Goal: Transaction & Acquisition: Purchase product/service

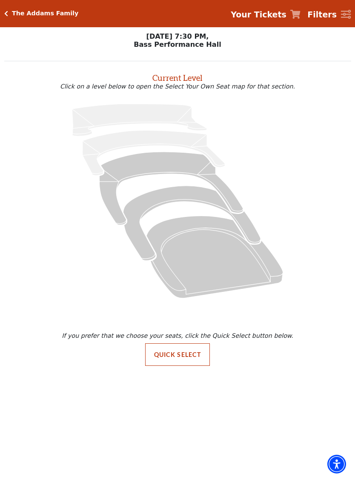
click at [299, 254] on icon at bounding box center [177, 201] width 327 height 206
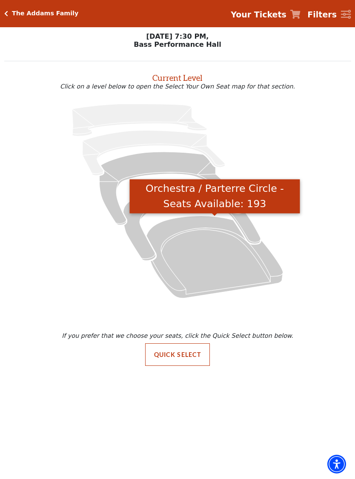
click at [192, 231] on icon "Orchestra / Parterre Circle - Seats Available: 193" at bounding box center [214, 257] width 137 height 82
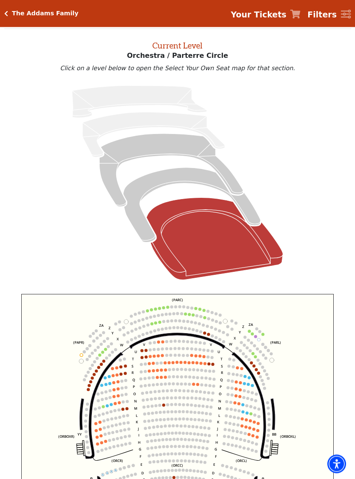
scroll to position [32, 0]
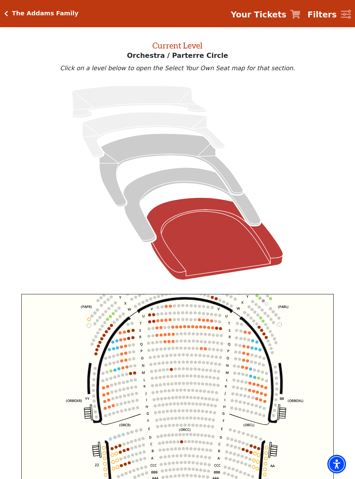
click at [238, 339] on use "Seat Selected" at bounding box center [236, 337] width 3 height 3
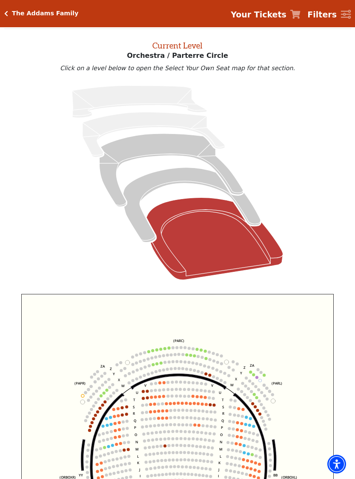
click at [164, 364] on circle at bounding box center [165, 362] width 3 height 3
click at [154, 366] on circle at bounding box center [153, 364] width 3 height 3
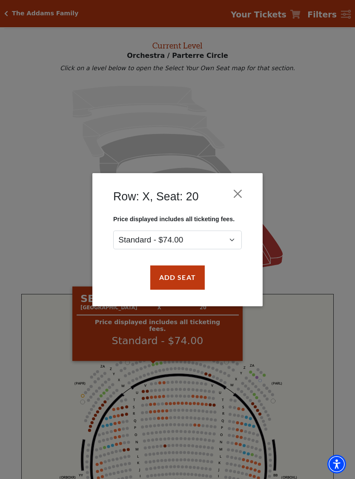
click at [166, 362] on div "Row: X, Seat: 20 Price displayed includes all ticketing fees. Standard - $74.00…" at bounding box center [177, 239] width 355 height 479
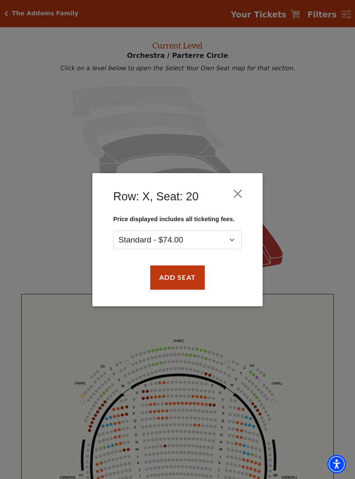
click at [250, 197] on div "Row: X, Seat: 20 Price displayed includes all ticketing fees. Standard - $74.00…" at bounding box center [177, 239] width 170 height 133
click at [242, 191] on button "Close" at bounding box center [238, 193] width 16 height 16
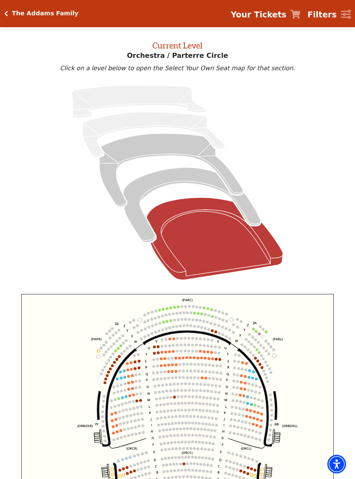
click at [257, 333] on circle at bounding box center [256, 331] width 3 height 3
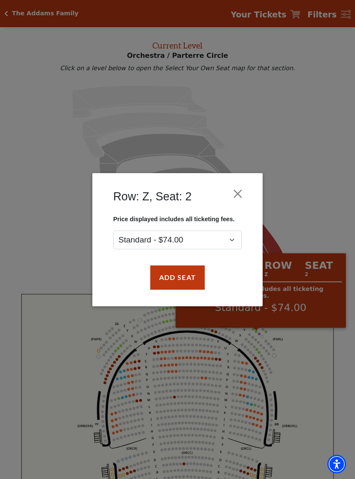
click at [244, 198] on button "Close" at bounding box center [238, 193] width 16 height 16
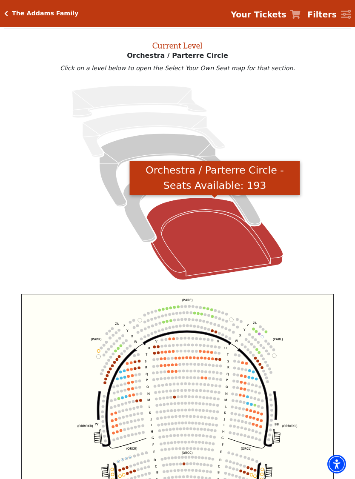
click at [246, 255] on icon "Orchestra / Parterre Circle - Seats Available: 193" at bounding box center [214, 239] width 137 height 82
click at [252, 253] on icon "Orchestra / Parterre Circle - Seats Available: 193" at bounding box center [214, 239] width 137 height 82
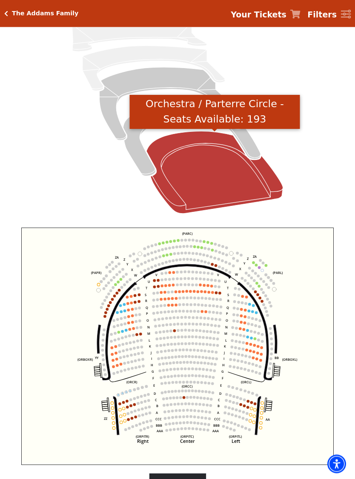
scroll to position [99, 0]
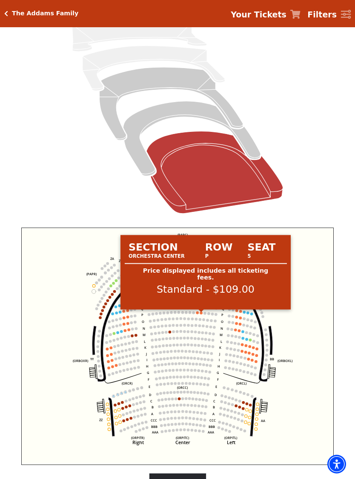
click at [201, 314] on circle at bounding box center [201, 313] width 3 height 3
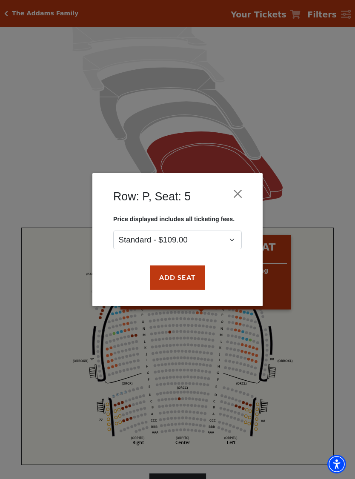
click at [205, 310] on div "Row: P, Seat: 5 Price displayed includes all ticketing fees. Standard - $109.00…" at bounding box center [177, 239] width 355 height 479
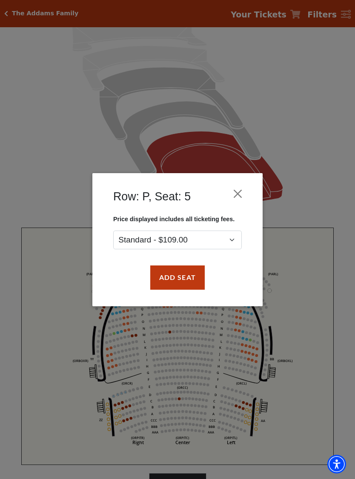
click at [244, 193] on button "Close" at bounding box center [238, 193] width 16 height 16
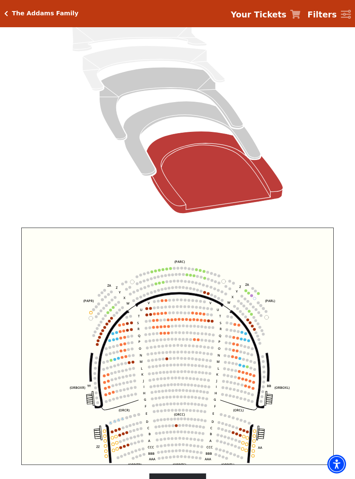
click at [168, 282] on circle at bounding box center [166, 281] width 3 height 3
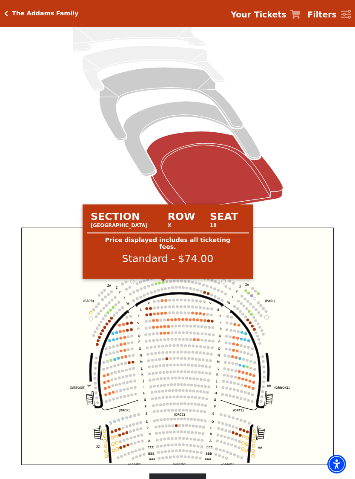
click at [166, 281] on div at bounding box center [163, 280] width 6 height 3
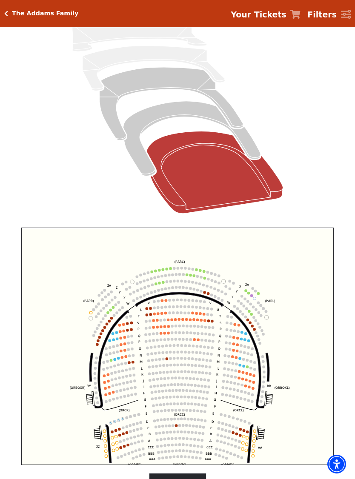
click at [166, 277] on circle at bounding box center [165, 275] width 3 height 3
click at [163, 284] on circle at bounding box center [163, 282] width 3 height 3
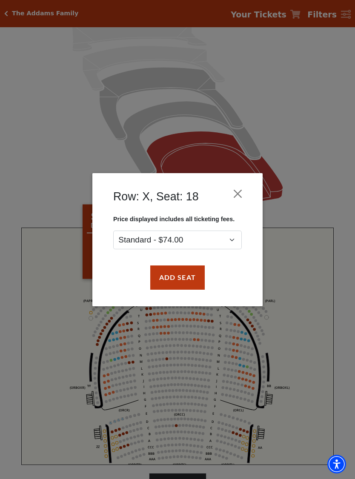
click at [241, 196] on button "Close" at bounding box center [238, 193] width 16 height 16
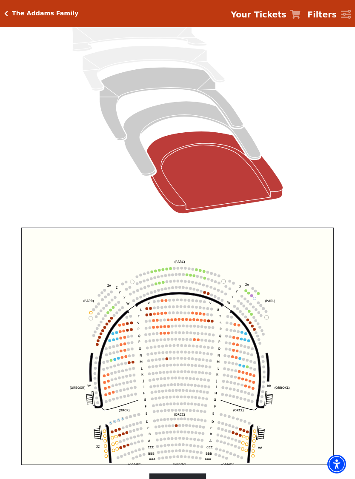
click at [160, 284] on circle at bounding box center [159, 283] width 3 height 3
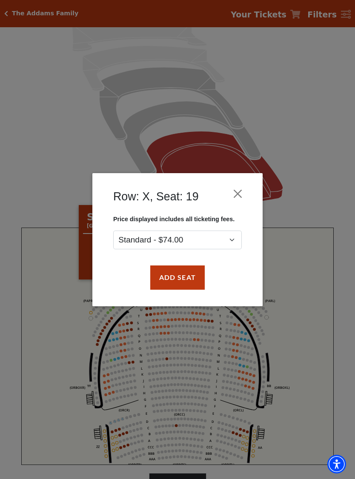
click at [191, 279] on button "Add Seat" at bounding box center [177, 277] width 54 height 24
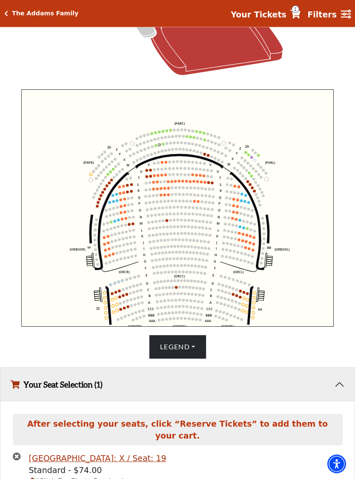
scroll to position [254, 0]
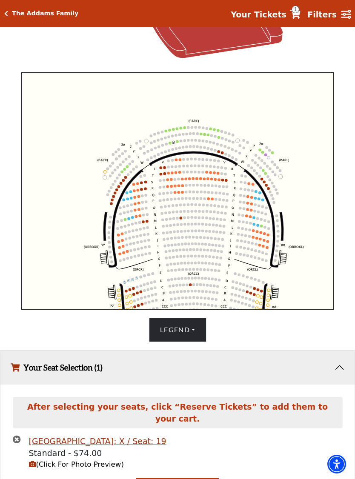
click at [179, 136] on circle at bounding box center [179, 135] width 3 height 3
click at [174, 143] on circle at bounding box center [173, 142] width 3 height 3
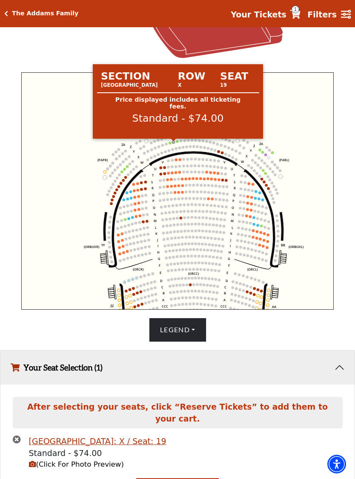
click at [172, 141] on div at bounding box center [174, 140] width 6 height 3
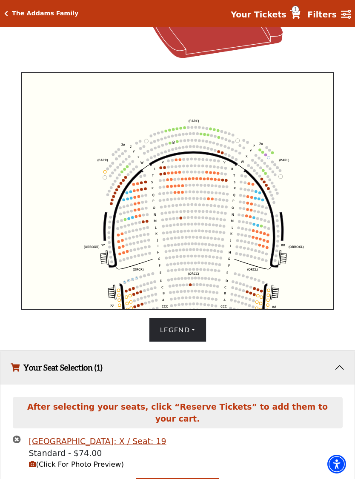
click at [170, 144] on circle at bounding box center [169, 143] width 3 height 3
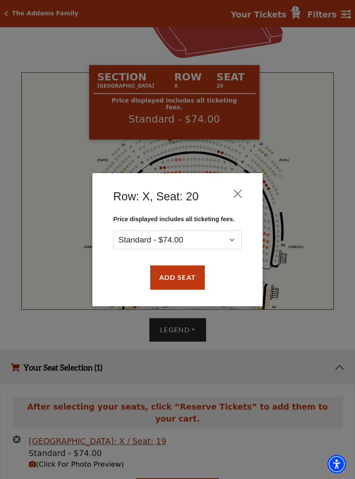
click at [194, 282] on button "Add Seat" at bounding box center [177, 277] width 54 height 24
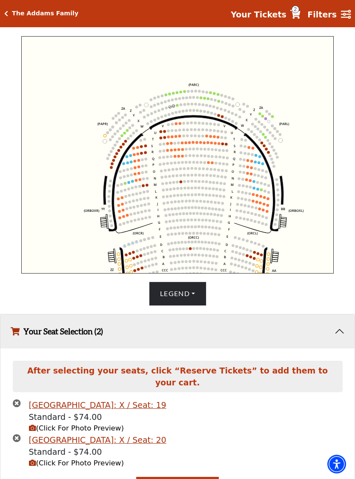
scroll to position [309, 0]
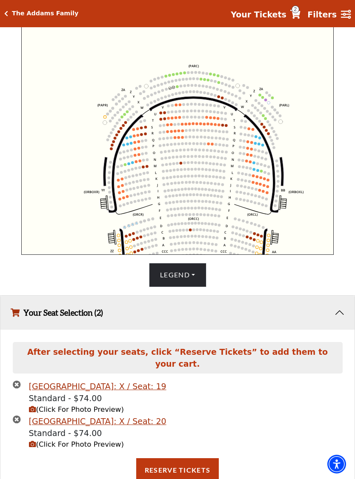
click at [185, 462] on button "Reserve Tickets" at bounding box center [177, 470] width 83 height 24
click at [182, 458] on button "Reserve Tickets" at bounding box center [177, 470] width 83 height 24
click at [307, 8] on div "Your Tickets 2 Filters" at bounding box center [287, 13] width 127 height 14
click at [299, 11] on span "2" at bounding box center [295, 10] width 8 height 8
click at [273, 19] on strong "Your Tickets" at bounding box center [259, 14] width 56 height 9
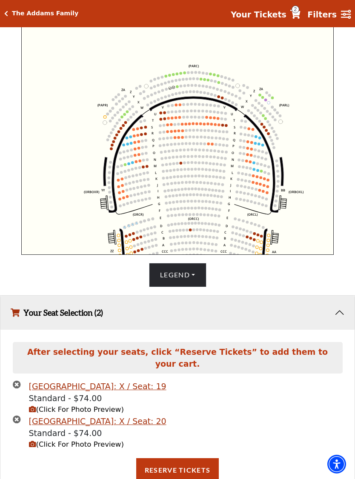
click at [280, 17] on strong "Your Tickets" at bounding box center [259, 14] width 56 height 9
click at [289, 80] on icon "Left (ORPITL) Right (ORPITR) Center (ORPITC) ZZ AA YY BB ZA ZA (ORCL) (ORCR) (O…" at bounding box center [177, 135] width 312 height 237
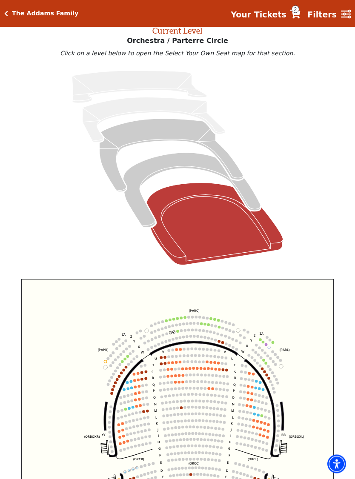
scroll to position [0, 0]
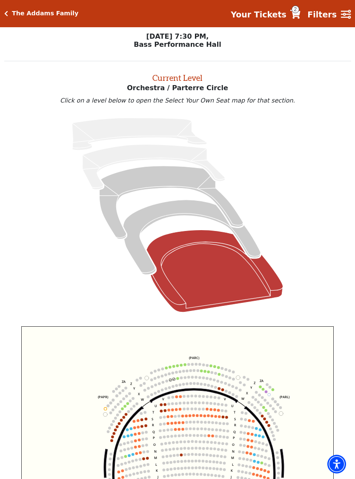
click at [270, 11] on strong "Your Tickets" at bounding box center [259, 14] width 56 height 9
click at [300, 17] on icon "Your Tickets" at bounding box center [295, 14] width 10 height 9
click at [296, 20] on div "Your Tickets" at bounding box center [295, 15] width 10 height 10
click at [298, 20] on link "Your Tickets 2" at bounding box center [266, 15] width 70 height 12
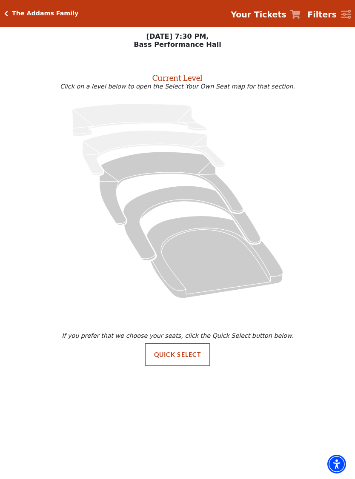
click at [300, 9] on link "Your Tickets" at bounding box center [266, 15] width 70 height 12
click at [344, 13] on icon "Filters" at bounding box center [346, 14] width 10 height 9
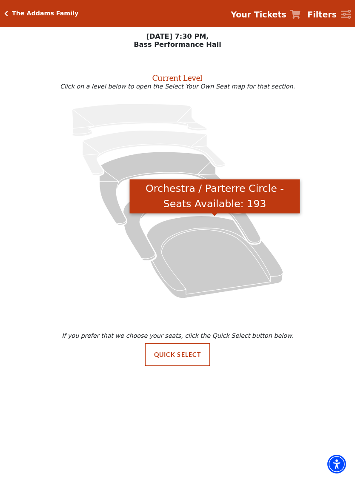
click at [220, 255] on icon "Orchestra / Parterre Circle - Seats Available: 193" at bounding box center [214, 257] width 137 height 82
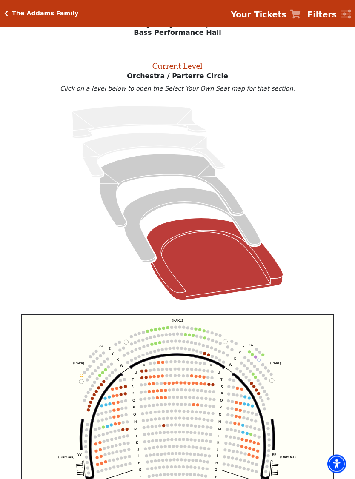
scroll to position [32, 0]
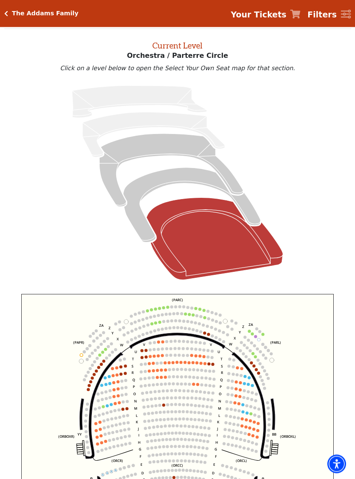
click at [161, 322] on icon "Left (ORPITL) Right (ORPITR) Center (ORPITC) ZZ AA YY BB ZA ZA (ORCL) (ORCR) (O…" at bounding box center [177, 412] width 312 height 237
click at [158, 324] on use "Seat Selected" at bounding box center [159, 322] width 3 height 3
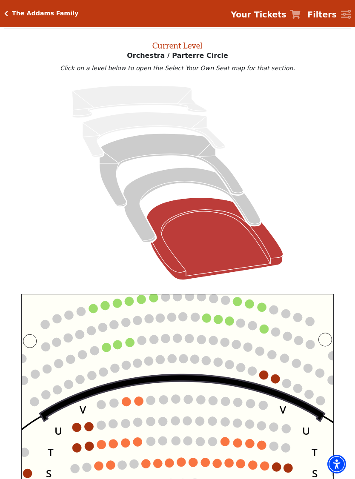
click at [118, 347] on circle at bounding box center [117, 344] width 9 height 9
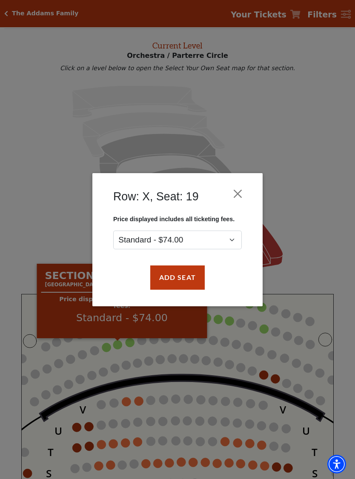
click at [182, 274] on button "Add Seat" at bounding box center [177, 277] width 54 height 24
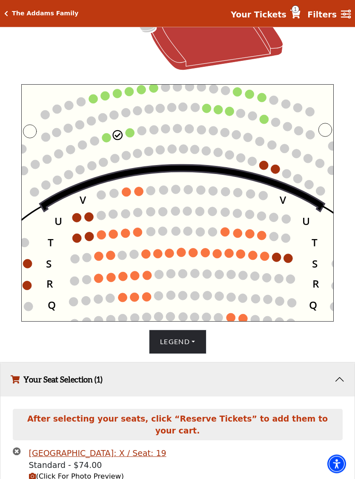
scroll to position [265, 0]
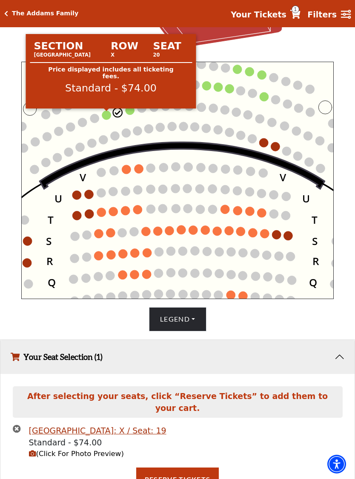
click at [108, 112] on circle at bounding box center [106, 115] width 9 height 9
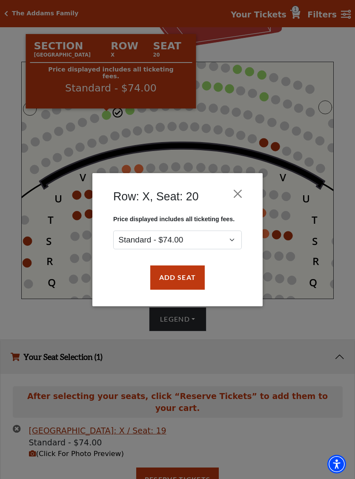
click at [188, 282] on button "Add Seat" at bounding box center [177, 277] width 54 height 24
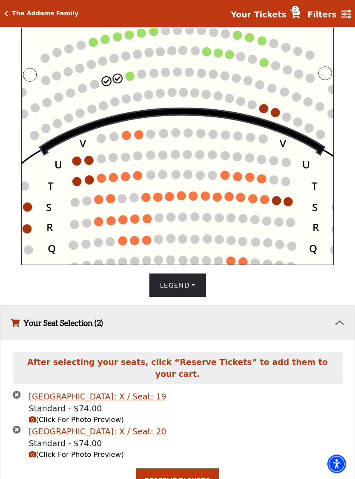
scroll to position [299, 0]
click at [185, 468] on button "Reserve Tickets" at bounding box center [177, 480] width 83 height 24
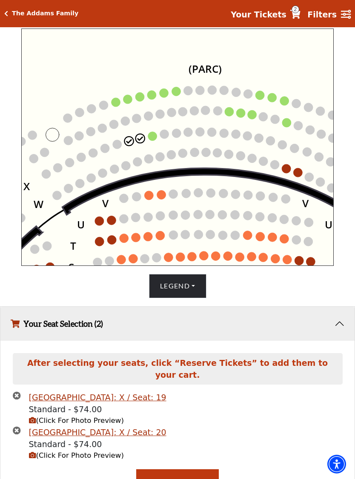
scroll to position [309, 0]
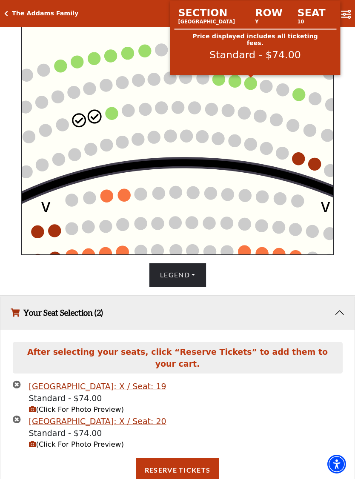
click at [252, 90] on circle at bounding box center [251, 83] width 12 height 12
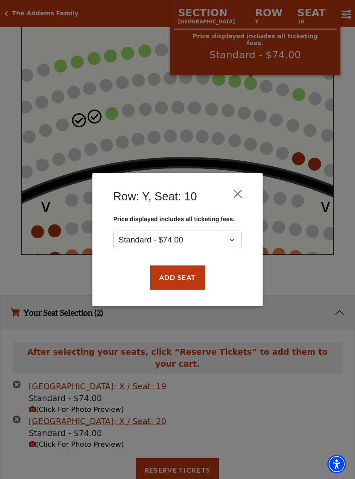
click at [242, 201] on button "Close" at bounding box center [238, 193] width 16 height 16
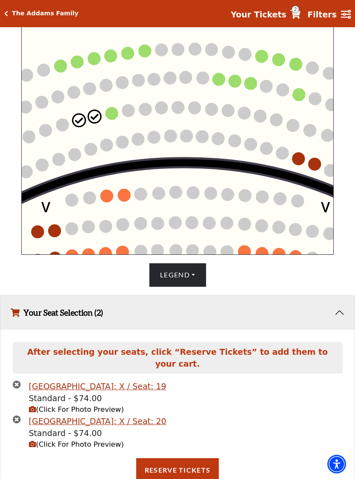
click at [95, 120] on circle at bounding box center [94, 117] width 12 height 12
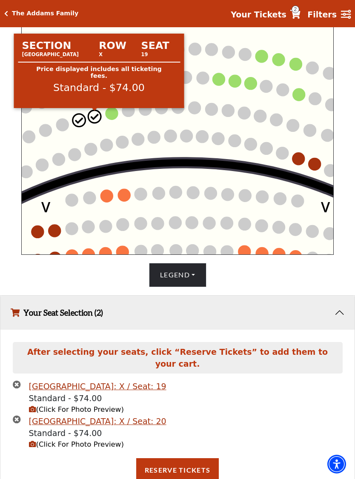
click at [100, 115] on circle at bounding box center [94, 117] width 12 height 12
click at [100, 114] on circle at bounding box center [94, 117] width 12 height 12
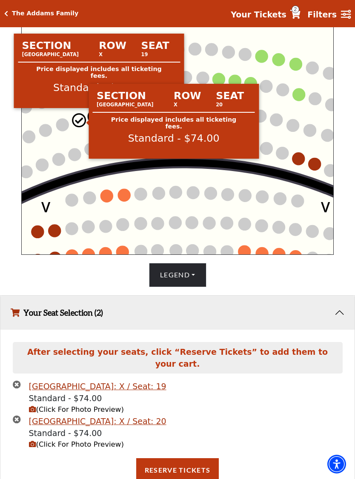
click at [81, 125] on circle at bounding box center [79, 120] width 12 height 12
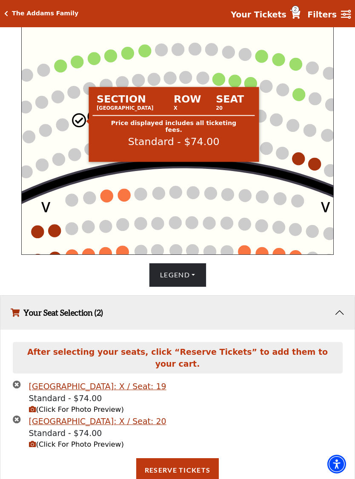
click at [191, 458] on button "Reserve Tickets" at bounding box center [177, 470] width 83 height 24
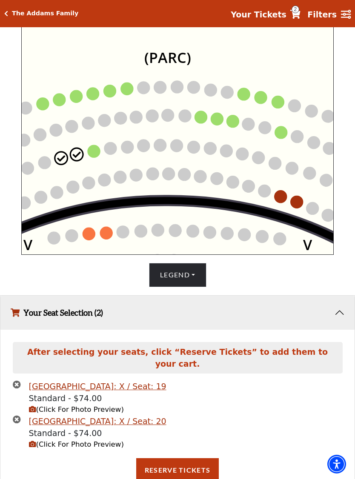
click at [301, 201] on circle at bounding box center [296, 202] width 12 height 12
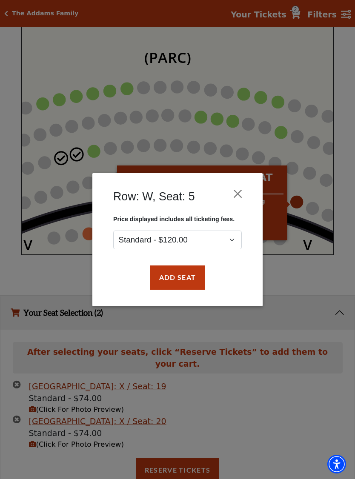
click at [243, 198] on button "Close" at bounding box center [238, 193] width 16 height 16
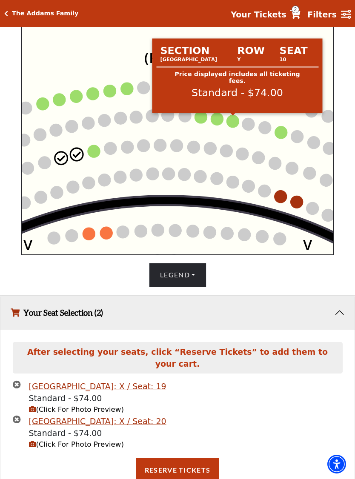
click at [236, 122] on circle at bounding box center [233, 121] width 12 height 12
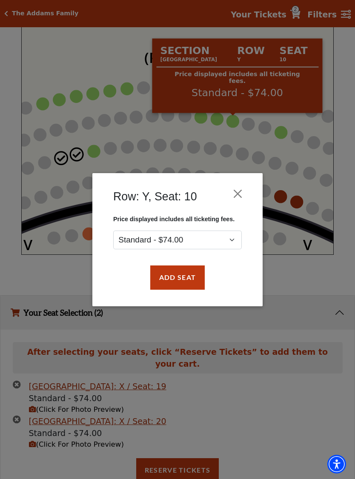
click at [197, 283] on button "Add Seat" at bounding box center [177, 277] width 54 height 24
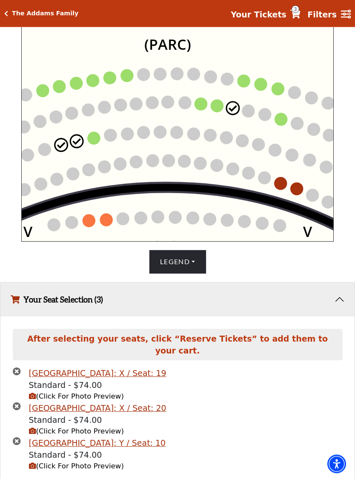
scroll to position [322, 0]
click at [226, 103] on icon "Left (ORPITL) Right (ORPITR) Center (ORPITC) ZZ AA YY BB ZA ZA (ORCL) (ORCR) (O…" at bounding box center [177, 122] width 312 height 237
click at [221, 110] on circle at bounding box center [217, 106] width 12 height 12
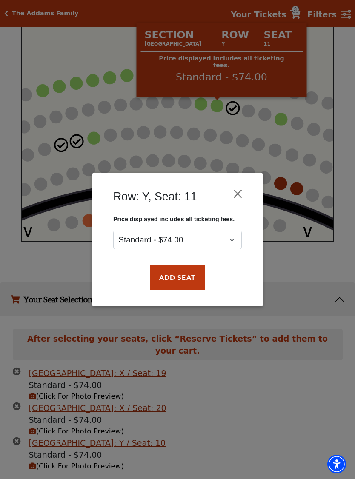
click at [193, 277] on button "Add Seat" at bounding box center [177, 277] width 54 height 24
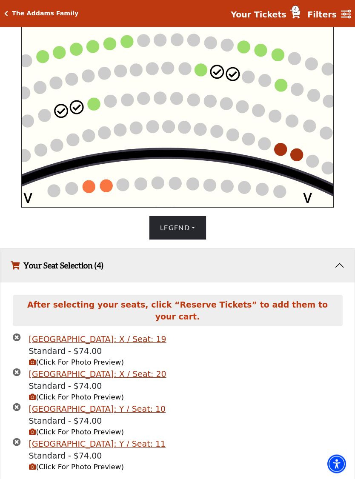
scroll to position [356, 0]
click at [78, 108] on circle at bounding box center [77, 107] width 12 height 12
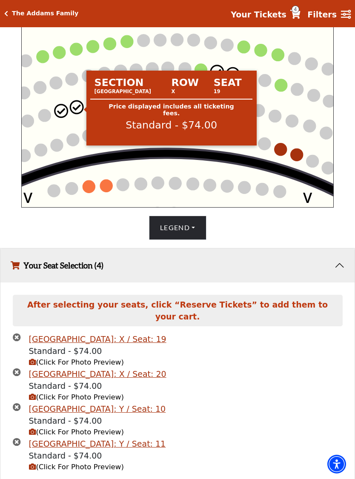
click at [77, 111] on circle at bounding box center [77, 107] width 12 height 12
click at [24, 321] on div "After selecting your seats, click “Reserve Tickets” to add them to your cart." at bounding box center [178, 314] width 330 height 38
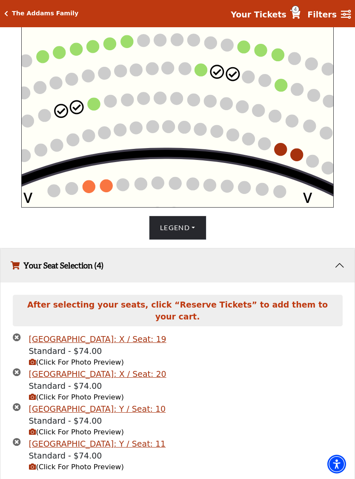
click at [20, 333] on icon "times-circle" at bounding box center [17, 337] width 8 height 8
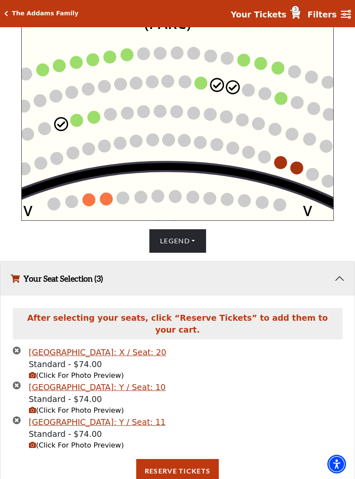
click at [20, 346] on icon "times-circle" at bounding box center [17, 350] width 8 height 8
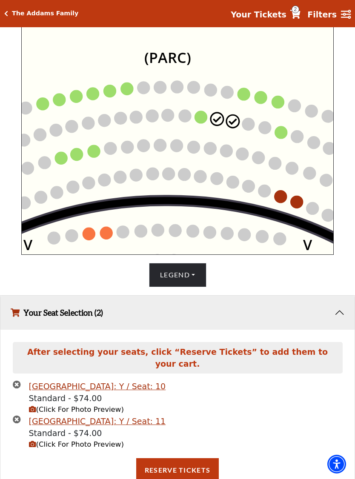
click at [192, 458] on button "Reserve Tickets" at bounding box center [177, 470] width 83 height 24
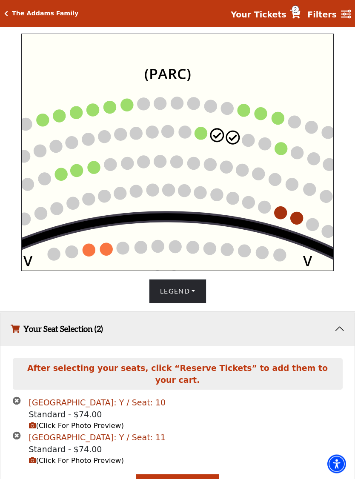
scroll to position [248, 0]
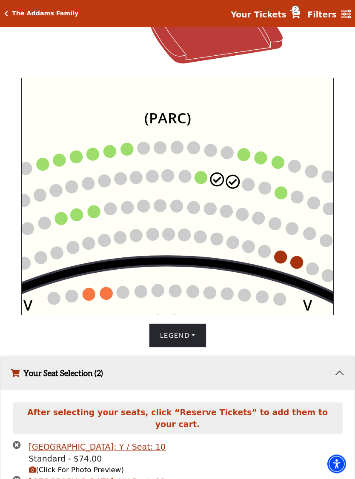
click at [252, 353] on div "Your Seat Selection (2) After selecting your seats, click “Reserve Tickets” to …" at bounding box center [177, 488] width 355 height 281
click at [240, 316] on icon "Left (ORPITL) Right (ORPITR) Center (ORPITC) ZZ AA YY BB ZA ZA (ORCL) (ORCR) (O…" at bounding box center [177, 196] width 312 height 237
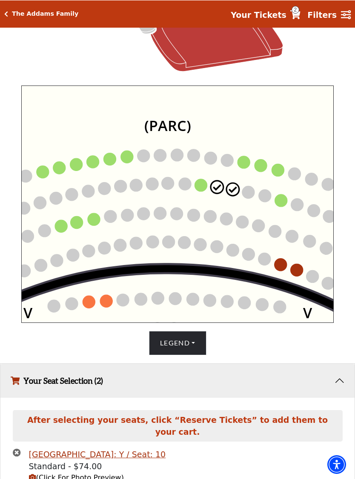
scroll to position [241, 0]
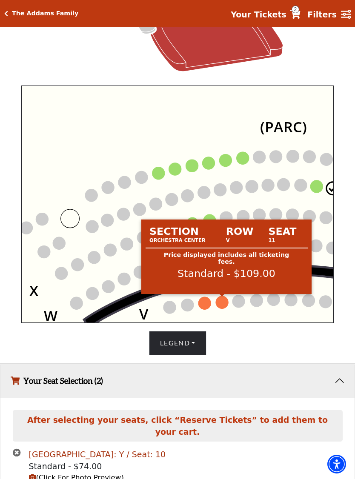
click at [225, 304] on circle at bounding box center [222, 302] width 12 height 12
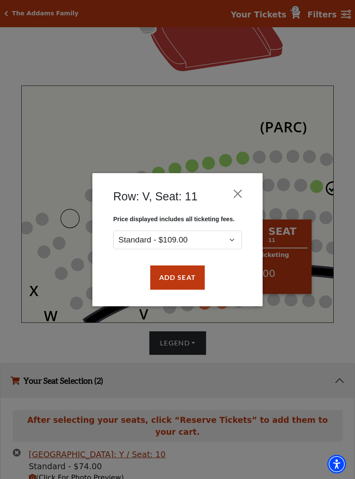
click at [245, 190] on button "Close" at bounding box center [238, 193] width 16 height 16
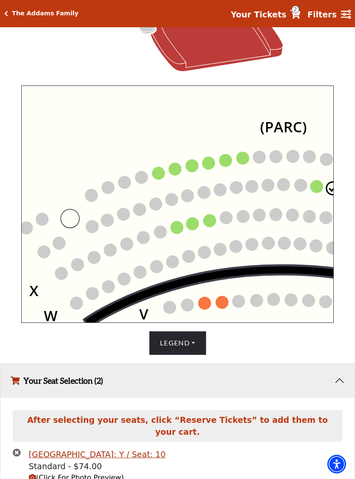
click at [184, 170] on icon "Left (ORPITL) Right (ORPITR) Center (ORPITC) ZZ AA YY BB ZA ZA (ORCL) (ORCR) (O…" at bounding box center [177, 203] width 312 height 237
click at [176, 175] on circle at bounding box center [175, 169] width 12 height 12
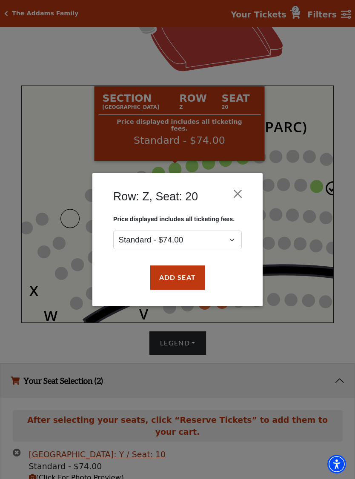
click at [192, 285] on button "Add Seat" at bounding box center [177, 277] width 54 height 24
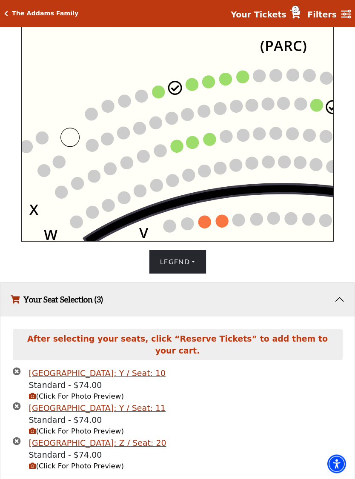
scroll to position [322, 0]
click at [162, 92] on circle at bounding box center [158, 92] width 12 height 12
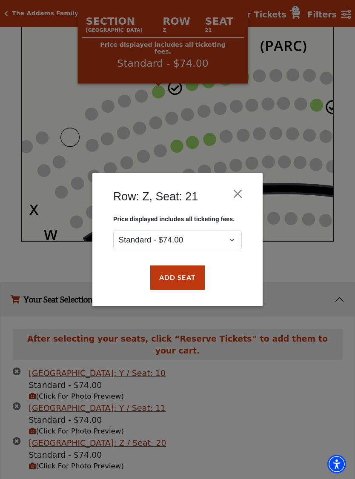
click at [190, 285] on button "Add Seat" at bounding box center [177, 277] width 54 height 24
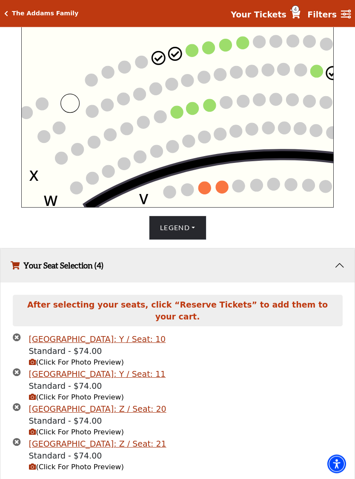
scroll to position [356, 0]
click at [20, 368] on icon "times-circle" at bounding box center [17, 372] width 8 height 8
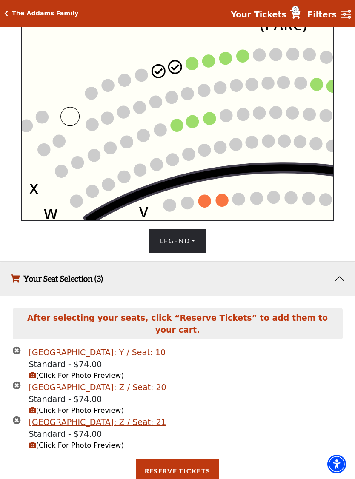
click at [20, 346] on icon "times-circle" at bounding box center [17, 350] width 8 height 8
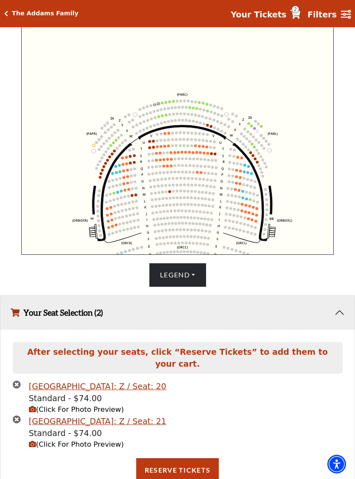
click at [185, 462] on button "Reserve Tickets" at bounding box center [177, 470] width 83 height 24
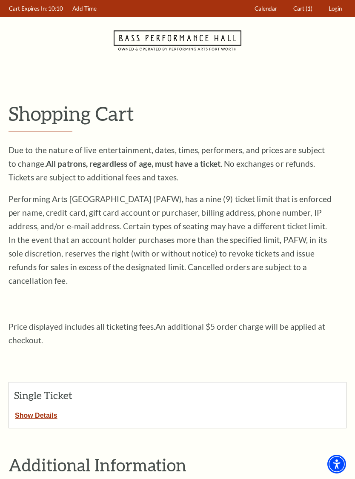
click at [342, 2] on link "Login" at bounding box center [335, 8] width 21 height 17
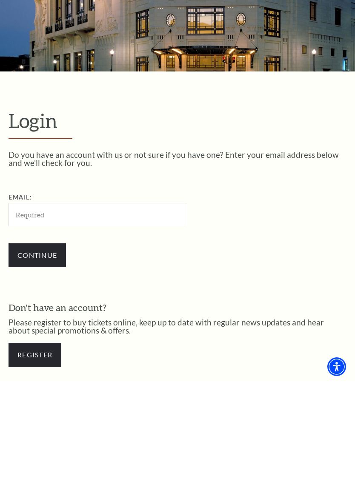
scroll to position [207, 0]
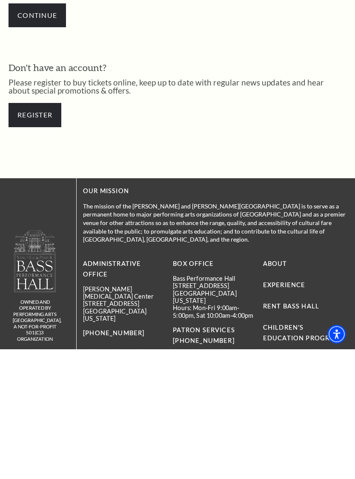
click at [111, 112] on input "Email:" at bounding box center [98, 104] width 179 height 23
click at [50, 103] on input "Email:" at bounding box center [98, 104] width 179 height 23
click at [46, 101] on input "Email:" at bounding box center [98, 104] width 179 height 23
type input "darlaspears@cox.net"
click at [37, 145] on input "Continue" at bounding box center [37, 146] width 57 height 24
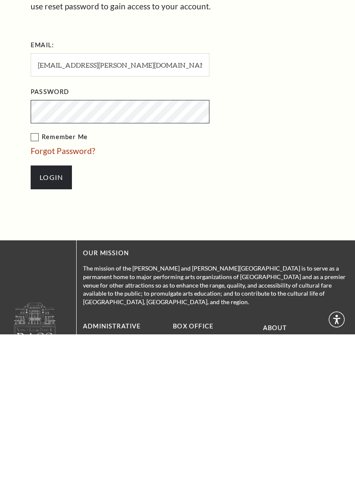
scroll to position [107, 0]
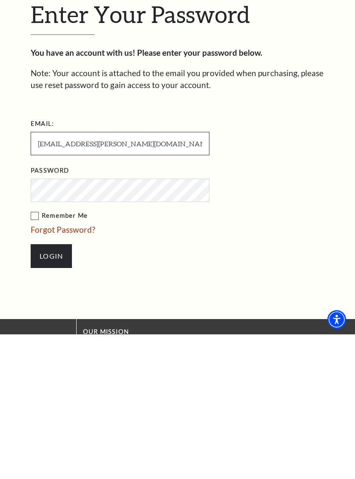
click at [167, 276] on input "darlaspears@cox.net" at bounding box center [120, 287] width 179 height 23
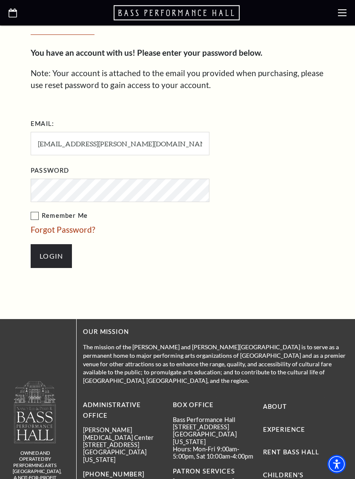
click at [39, 211] on label "Remember Me" at bounding box center [163, 216] width 264 height 11
click at [0, 0] on input "Remember Me" at bounding box center [0, 0] width 0 height 0
click at [68, 257] on input "Login" at bounding box center [51, 256] width 41 height 24
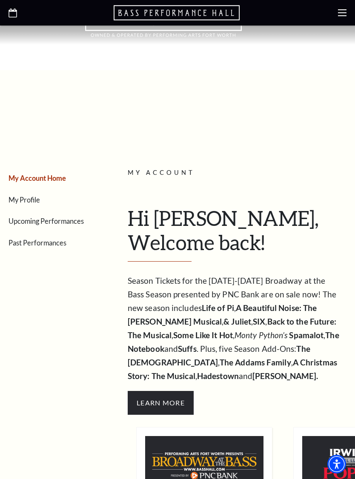
click at [168, 401] on span "Learn More" at bounding box center [161, 403] width 66 height 24
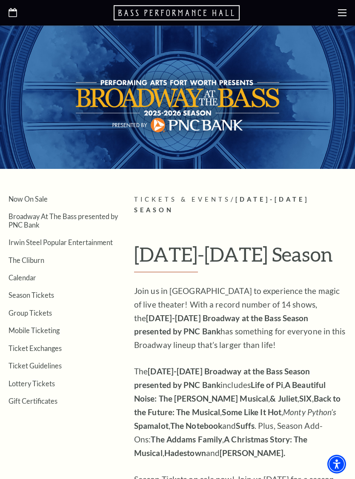
click at [342, 23] on div at bounding box center [177, 13] width 355 height 26
click at [338, 16] on use at bounding box center [342, 12] width 9 height 7
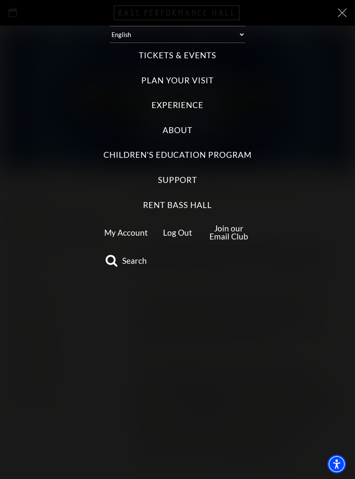
click at [196, 54] on label "Tickets & Events" at bounding box center [177, 55] width 77 height 11
click at [0, 0] on Events "Tickets & Events" at bounding box center [0, 0] width 0 height 0
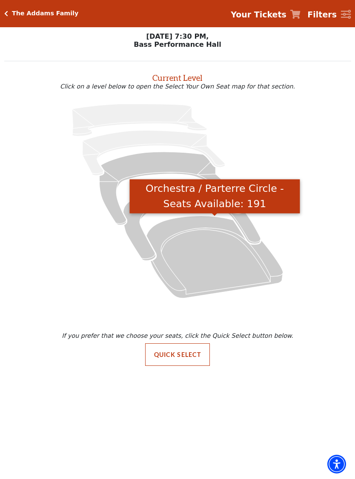
click at [242, 265] on icon "Orchestra / Parterre Circle - Seats Available: 191" at bounding box center [214, 257] width 137 height 82
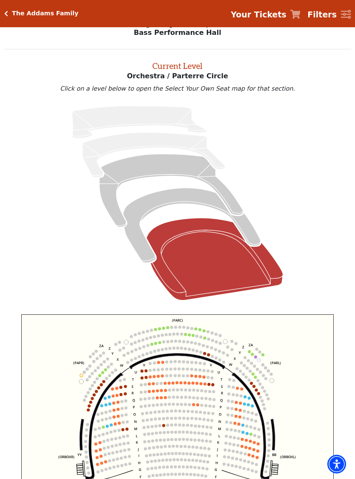
scroll to position [32, 0]
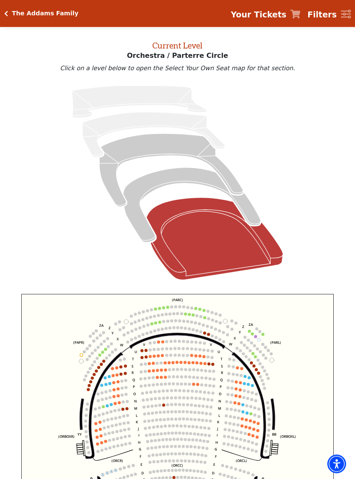
click at [160, 309] on circle at bounding box center [159, 308] width 3 height 3
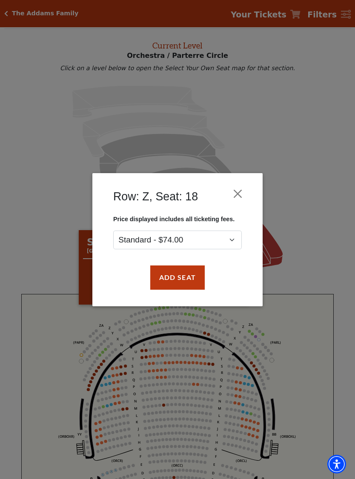
click at [191, 279] on button "Add Seat" at bounding box center [177, 277] width 54 height 24
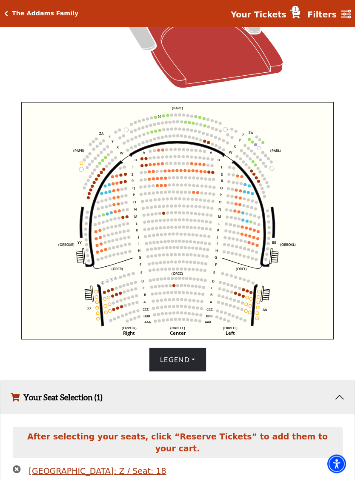
scroll to position [265, 0]
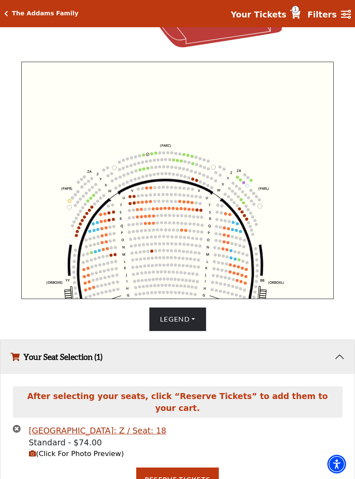
click at [148, 154] on circle at bounding box center [147, 154] width 3 height 3
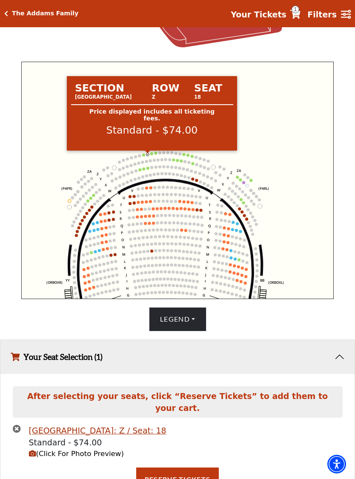
click at [148, 154] on div at bounding box center [148, 152] width 6 height 3
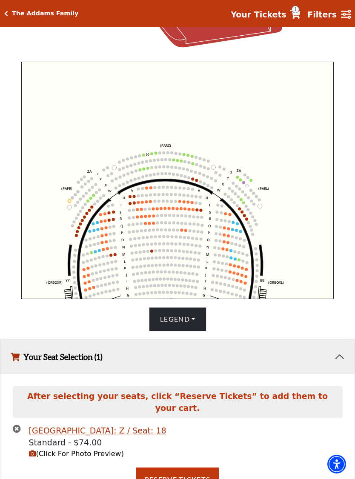
click at [144, 157] on circle at bounding box center [143, 155] width 3 height 3
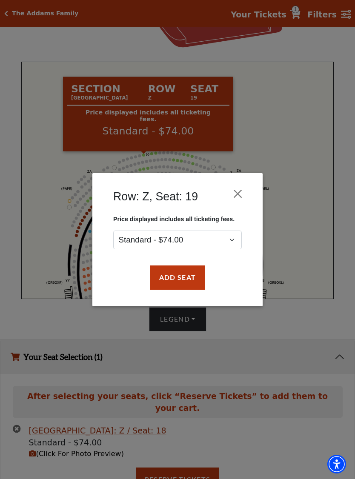
click at [192, 281] on button "Add Seat" at bounding box center [177, 277] width 54 height 24
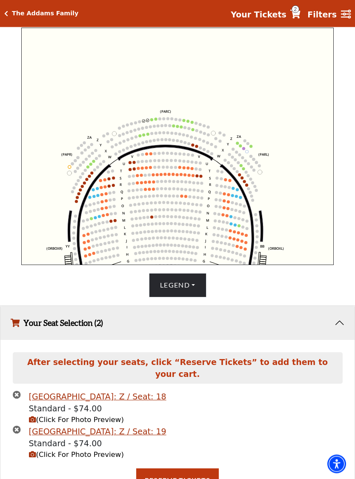
scroll to position [299, 0]
click at [191, 468] on button "Reserve Tickets" at bounding box center [177, 480] width 83 height 24
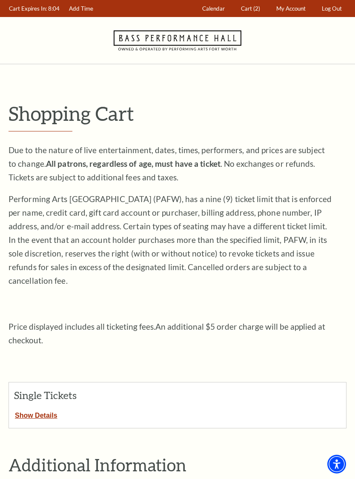
click at [253, 9] on span "(2)" at bounding box center [256, 8] width 7 height 7
click at [253, 10] on span "(2)" at bounding box center [256, 8] width 7 height 7
click at [256, 9] on span "(2)" at bounding box center [256, 8] width 7 height 7
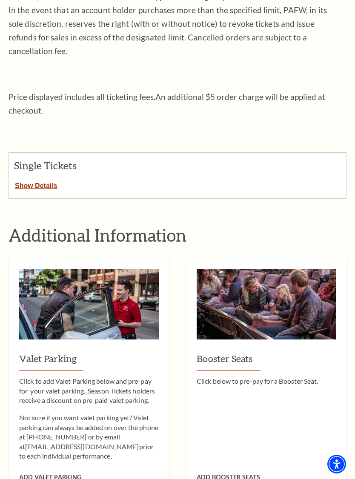
scroll to position [230, 0]
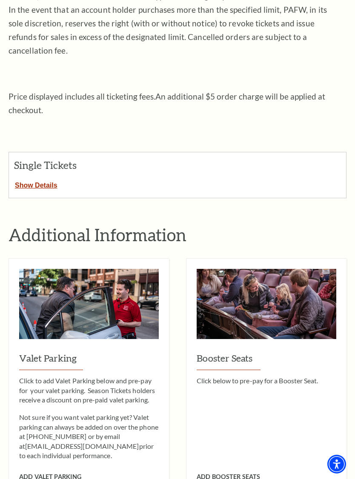
click at [51, 178] on button "Show Details" at bounding box center [36, 183] width 54 height 11
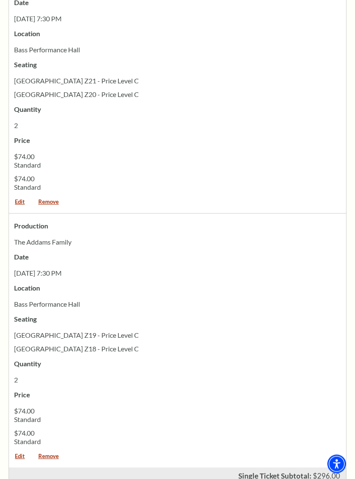
scroll to position [469, 0]
click at [54, 199] on link "Remove" at bounding box center [48, 204] width 32 height 11
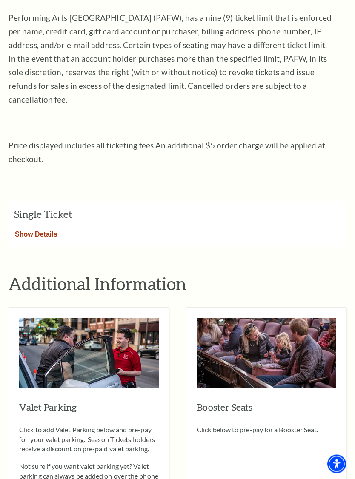
scroll to position [199, 0]
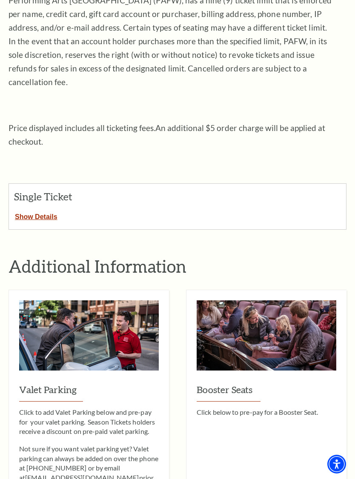
click at [54, 210] on button "Show Details" at bounding box center [36, 215] width 54 height 11
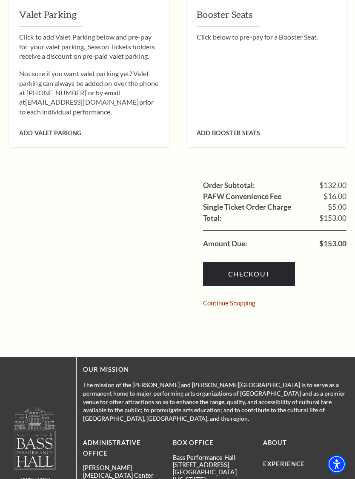
scroll to position [849, 0]
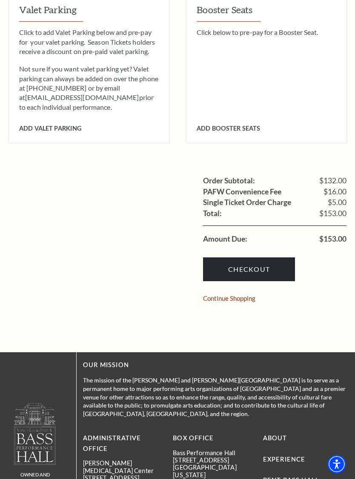
click at [266, 257] on link "Checkout" at bounding box center [249, 269] width 92 height 24
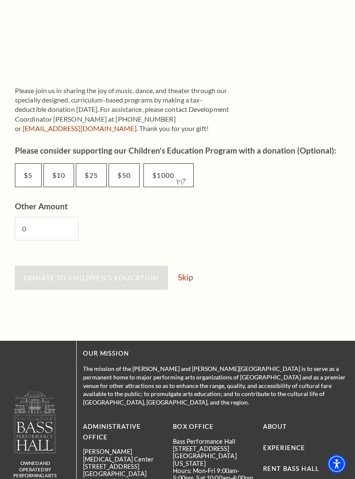
scroll to position [390, 0]
click at [193, 275] on link "Skip" at bounding box center [185, 277] width 15 height 8
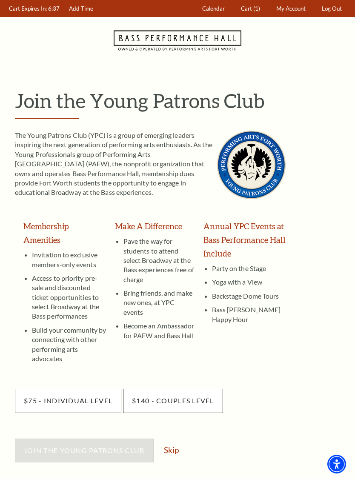
click at [177, 446] on link "Skip" at bounding box center [171, 450] width 15 height 8
click at [178, 446] on link "Skip" at bounding box center [171, 450] width 15 height 8
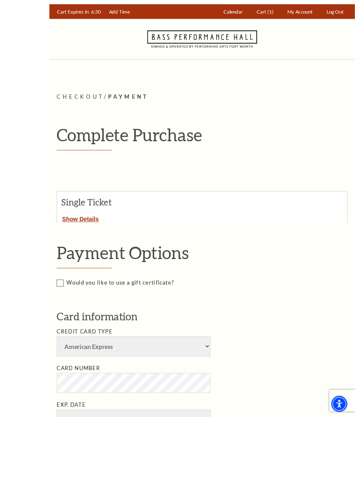
scroll to position [61, 0]
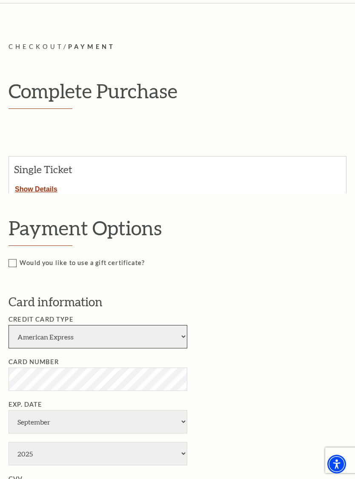
click at [182, 334] on select "American Express Visa Master Card Discover" at bounding box center [98, 336] width 179 height 23
select select "24"
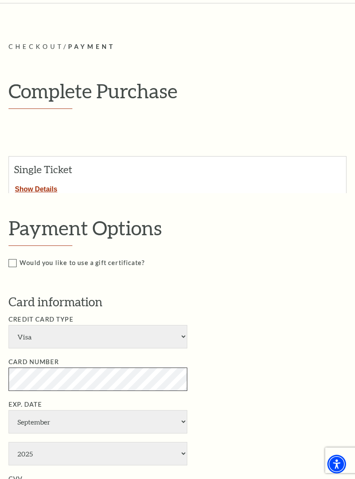
scroll to position [117, 0]
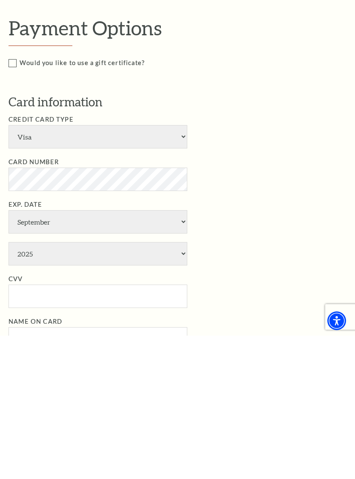
select select "11"
select select "2028"
type input "992"
type input "[PERSON_NAME]"
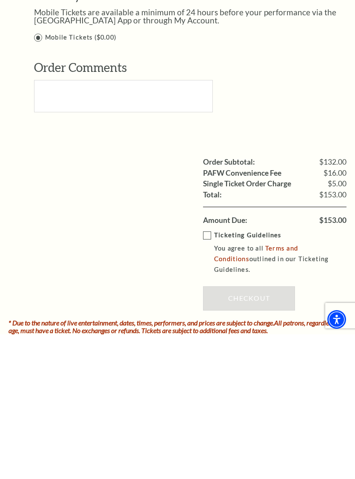
scroll to position [597, 0]
click at [212, 374] on label "Ticketing Guidelines You agree to all Terms and Conditions outlined in our Tick…" at bounding box center [281, 396] width 156 height 45
click at [0, 0] on input "Ticketing Guidelines You agree to all Terms and Conditions outlined in our Tick…" at bounding box center [0, 0] width 0 height 0
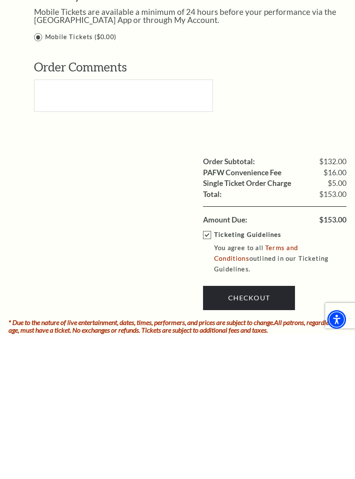
scroll to position [741, 0]
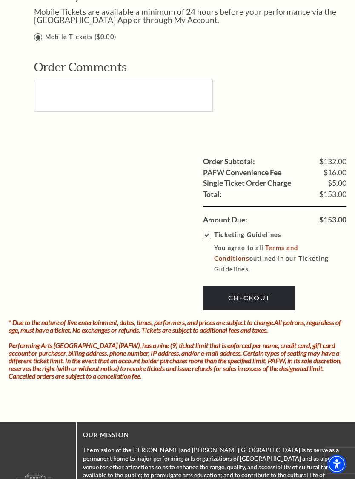
click at [267, 286] on link "Checkout" at bounding box center [249, 298] width 92 height 24
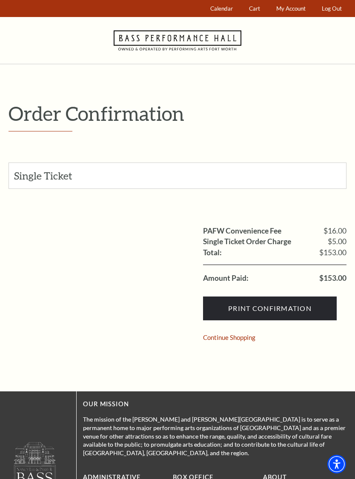
click at [253, 308] on input "Print Confirmation" at bounding box center [270, 308] width 134 height 24
click at [267, 309] on input "Print Confirmation" at bounding box center [270, 308] width 134 height 24
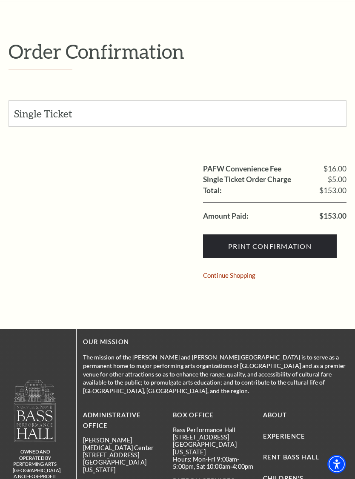
scroll to position [65, 0]
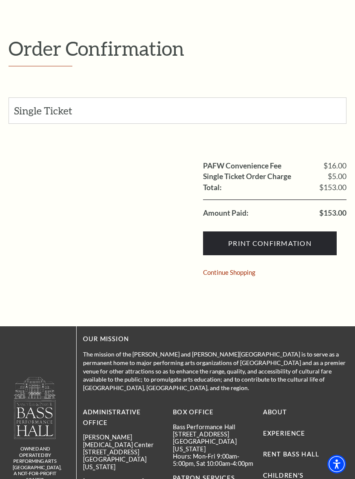
click at [305, 251] on input "Print Confirmation" at bounding box center [270, 243] width 134 height 24
click at [307, 248] on input "Print Confirmation" at bounding box center [270, 243] width 134 height 24
click at [308, 245] on input "Print Confirmation" at bounding box center [270, 243] width 134 height 24
click at [311, 245] on input "Print Confirmation" at bounding box center [270, 243] width 134 height 24
click at [312, 246] on input "Print Confirmation" at bounding box center [270, 243] width 134 height 24
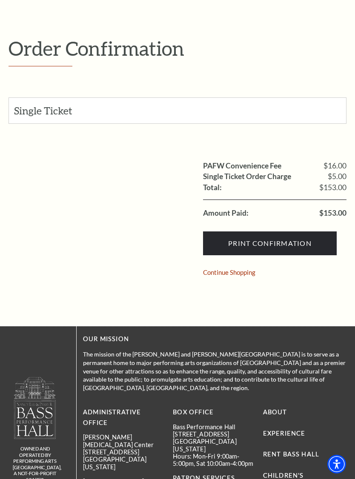
click at [313, 244] on input "Print Confirmation" at bounding box center [270, 243] width 134 height 24
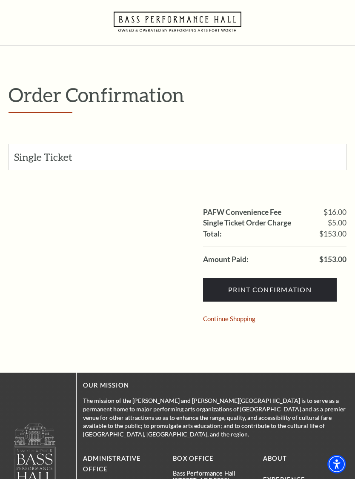
scroll to position [0, 0]
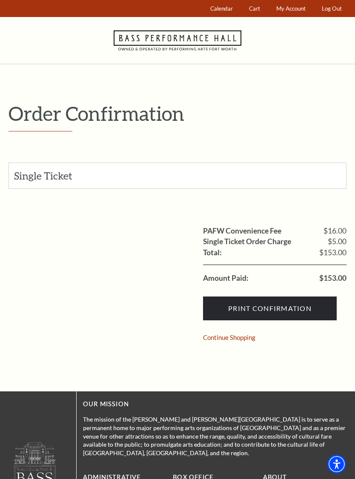
click at [262, 308] on input "Print Confirmation" at bounding box center [270, 308] width 134 height 24
click at [273, 307] on input "Print Confirmation" at bounding box center [270, 308] width 134 height 24
click at [271, 305] on input "Print Confirmation" at bounding box center [270, 308] width 134 height 24
click at [272, 306] on input "Print Confirmation" at bounding box center [270, 308] width 134 height 24
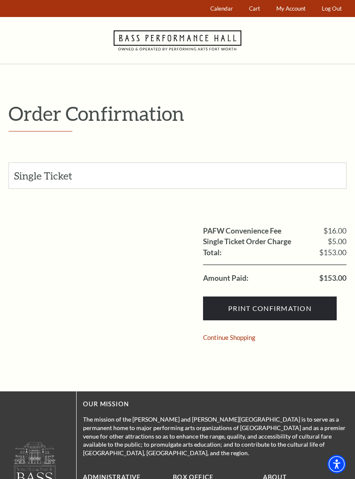
click at [273, 307] on input "Print Confirmation" at bounding box center [270, 308] width 134 height 24
